Goal: Check status: Check status

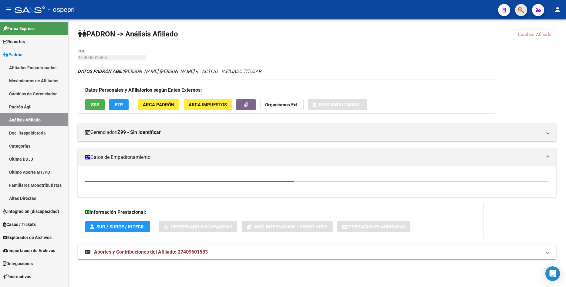
click at [516, 14] on button "button" at bounding box center [521, 10] width 12 height 12
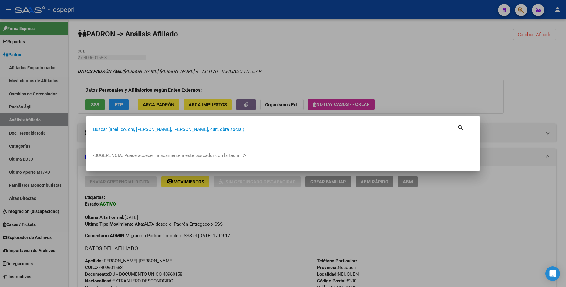
drag, startPoint x: 213, startPoint y: 133, endPoint x: 211, endPoint y: 129, distance: 4.8
paste input "28774172"
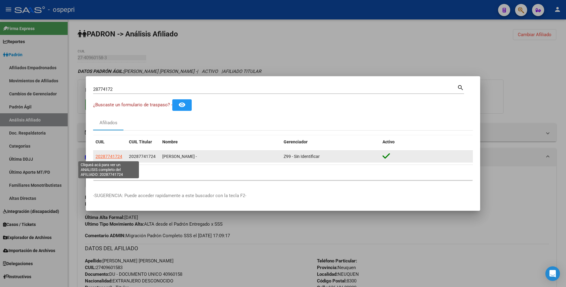
click at [106, 157] on span "20287741724" at bounding box center [109, 156] width 27 height 5
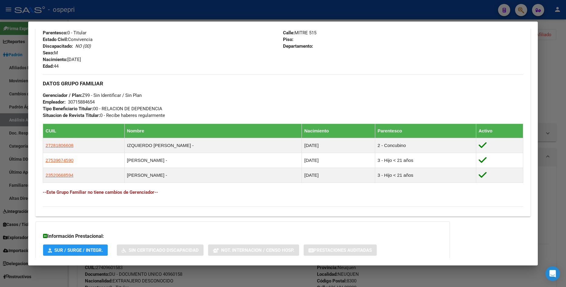
scroll to position [273, 0]
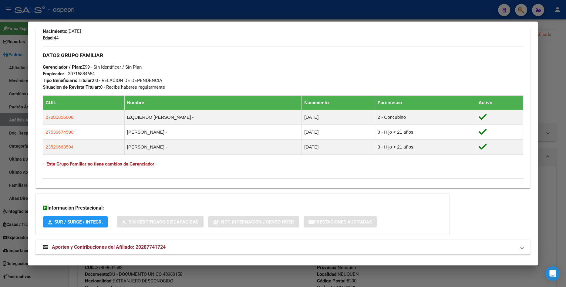
click at [176, 252] on mat-expansion-panel-header "Aportes y Contribuciones del Afiliado: 20287741724" at bounding box center [282, 247] width 495 height 15
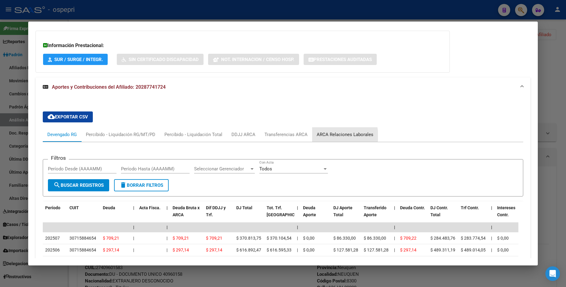
click at [333, 136] on div "ARCA Relaciones Laborales" at bounding box center [345, 134] width 57 height 7
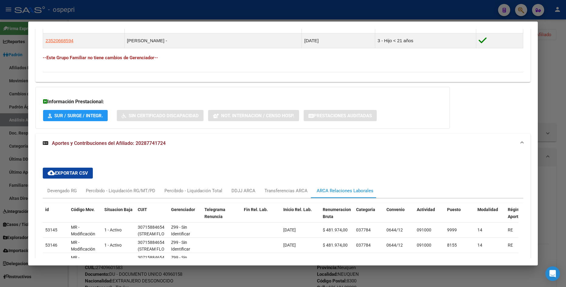
scroll to position [435, 0]
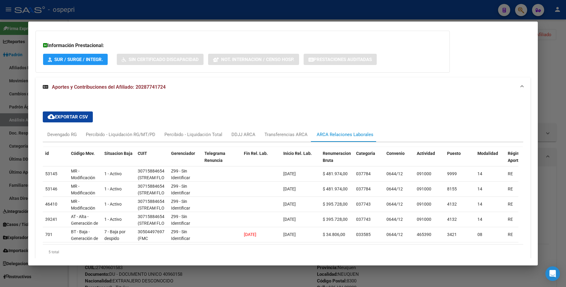
click at [541, 80] on div at bounding box center [283, 143] width 566 height 287
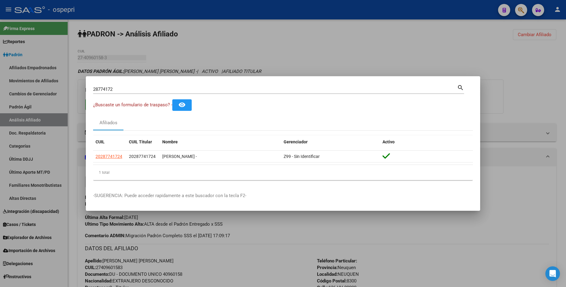
click at [156, 82] on mat-dialog-container "28774172 Buscar (apellido, dni, cuil, nro traspaso, cuit, obra social) search ¿…" at bounding box center [283, 143] width 394 height 135
click at [145, 88] on input "28774172" at bounding box center [275, 88] width 364 height 5
paste input "40778993"
type input "40778993"
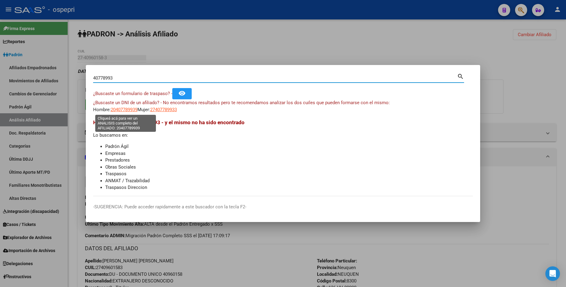
click at [132, 109] on span "20407789939" at bounding box center [124, 109] width 27 height 5
type textarea "20407789939"
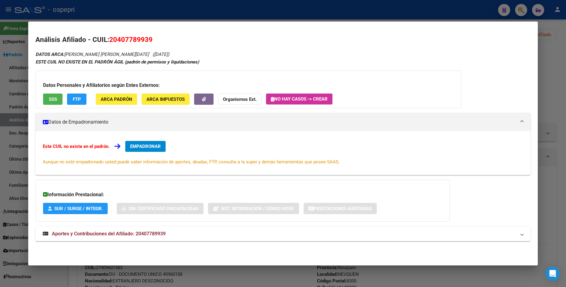
click at [162, 236] on span "Aportes y Contribuciones del Afiliado: 20407789939" at bounding box center [109, 233] width 114 height 6
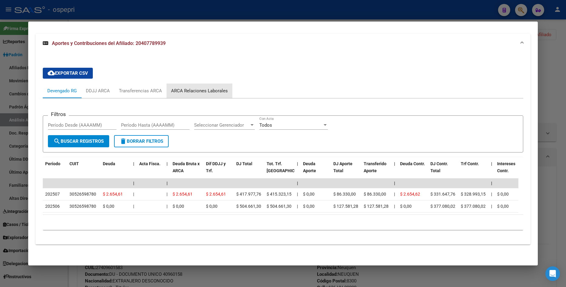
click at [204, 89] on div "ARCA Relaciones Laborales" at bounding box center [199, 90] width 66 height 15
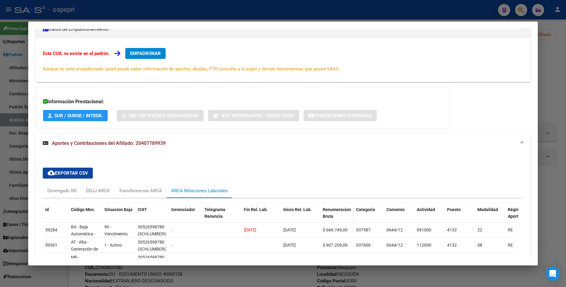
scroll to position [153, 0]
